Goal: Obtain resource: Download file/media

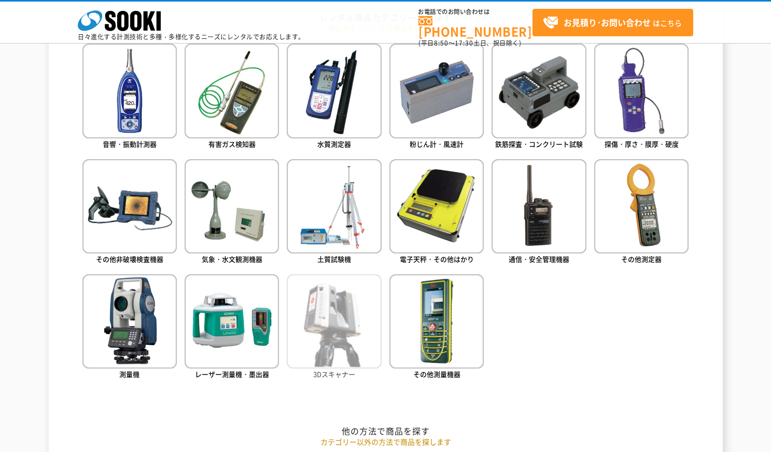
scroll to position [467, 0]
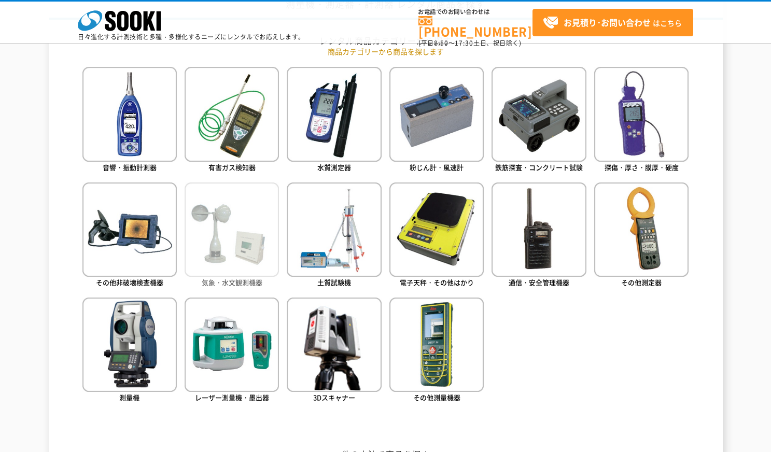
click at [230, 280] on span "気象・水文観測機器" at bounding box center [232, 283] width 61 height 10
click at [230, 230] on img at bounding box center [232, 230] width 94 height 94
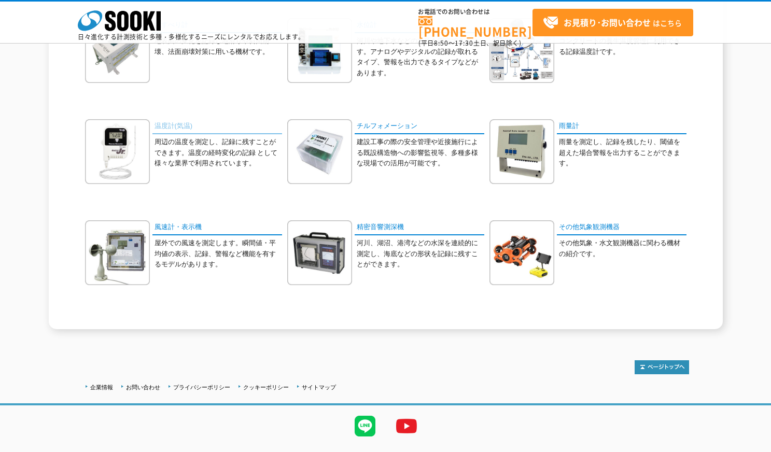
scroll to position [259, 0]
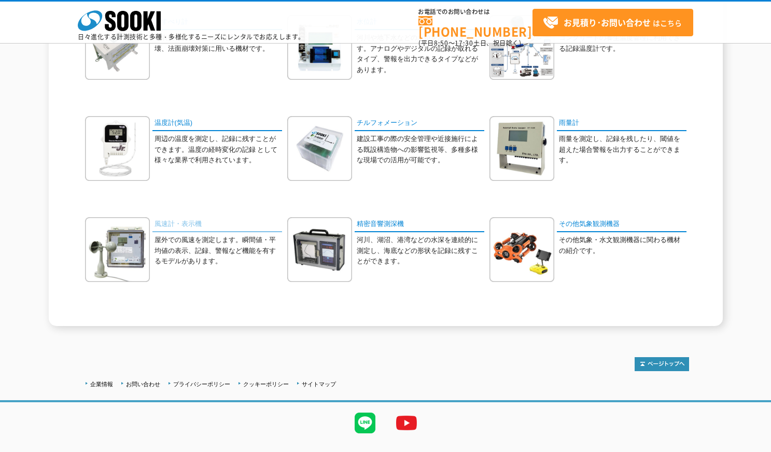
click at [184, 223] on link "風速計・表示機" at bounding box center [218, 224] width 130 height 15
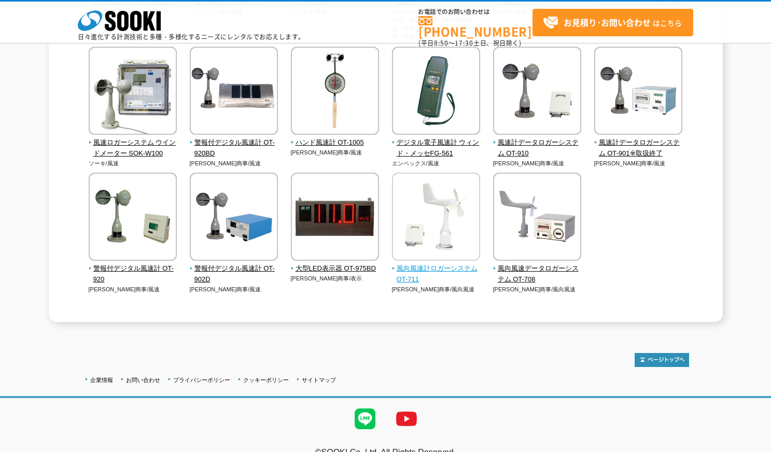
scroll to position [285, 0]
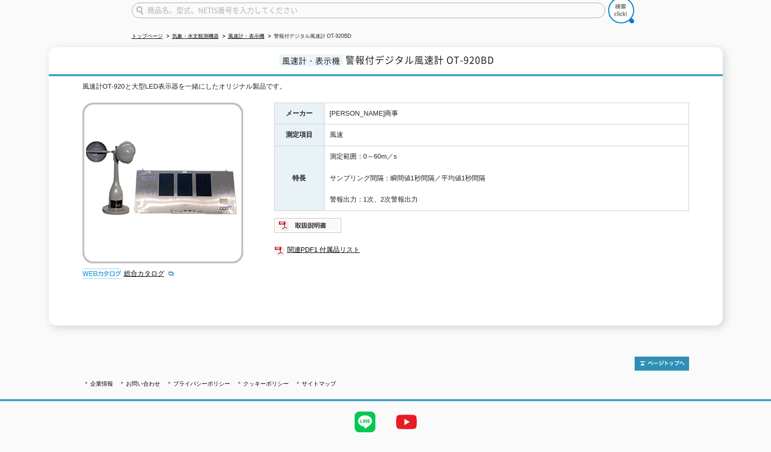
scroll to position [104, 0]
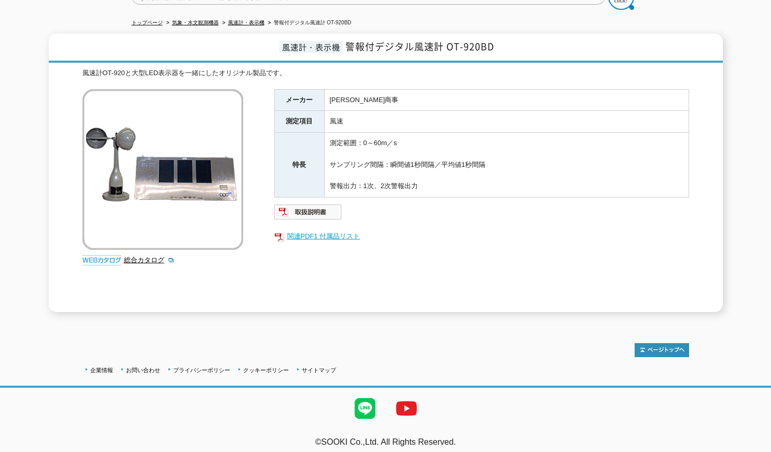
click at [314, 232] on link "関連PDF1 付属品リスト" at bounding box center [481, 236] width 415 height 13
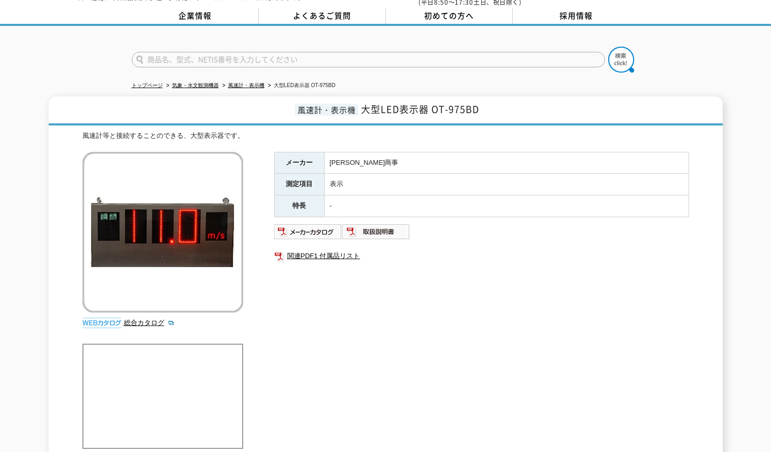
scroll to position [52, 0]
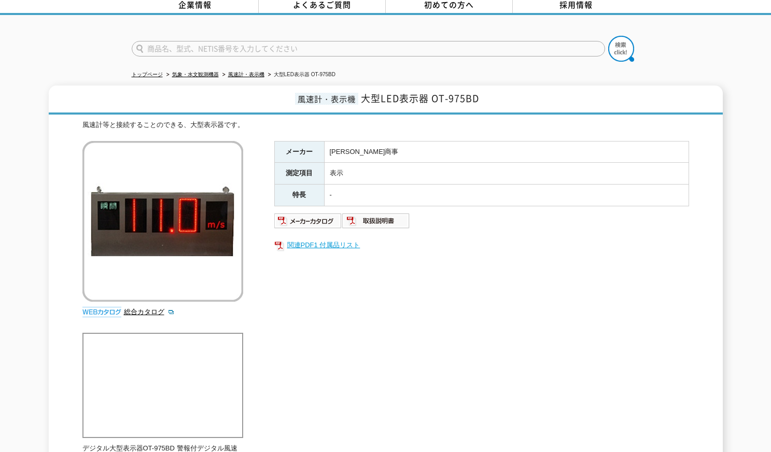
click at [322, 240] on link "関連PDF1 付属品リスト" at bounding box center [481, 245] width 415 height 13
